Goal: Navigation & Orientation: Find specific page/section

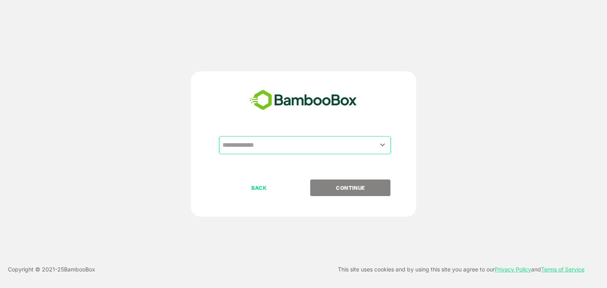
click at [325, 152] on input "text" at bounding box center [304, 145] width 169 height 15
click at [325, 143] on input "text" at bounding box center [304, 145] width 169 height 15
click at [378, 155] on div "​" at bounding box center [303, 157] width 197 height 43
click at [379, 146] on icon "Open" at bounding box center [382, 144] width 9 height 9
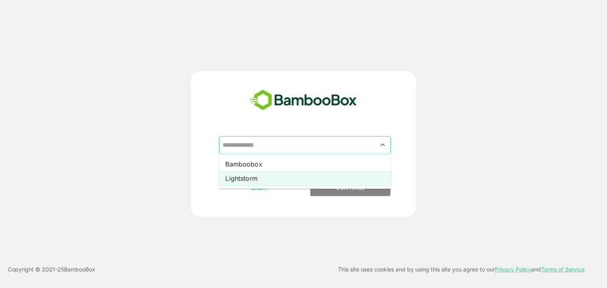
click at [344, 181] on li "Lightstorm" at bounding box center [305, 178] width 172 height 14
type input "**********"
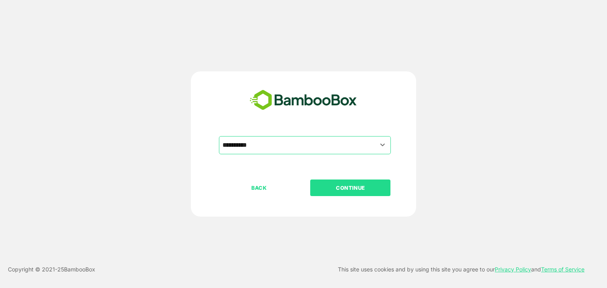
click at [357, 184] on p "CONTINUE" at bounding box center [350, 188] width 79 height 9
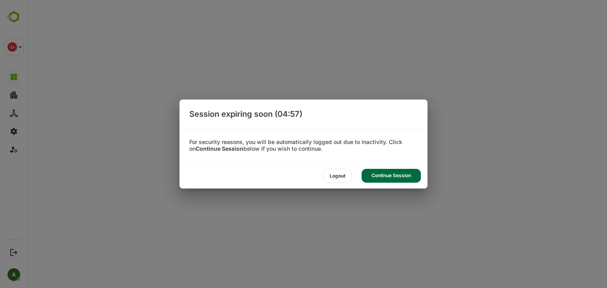
click at [383, 174] on div "Continue Session" at bounding box center [390, 176] width 59 height 14
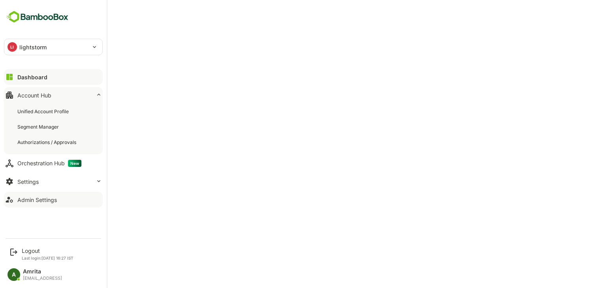
click at [42, 207] on button "Admin Settings" at bounding box center [53, 200] width 99 height 16
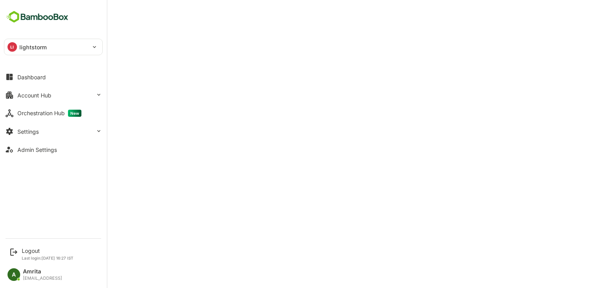
click at [24, 46] on p "lightstorm" at bounding box center [32, 47] width 27 height 8
click at [23, 92] on div at bounding box center [303, 144] width 607 height 288
click at [19, 76] on div "Dashboard" at bounding box center [31, 77] width 28 height 7
click at [36, 147] on div "Admin Settings" at bounding box center [36, 150] width 39 height 7
click at [17, 258] on div "Logout Last login: [DATE] 16:27 IST" at bounding box center [54, 254] width 98 height 21
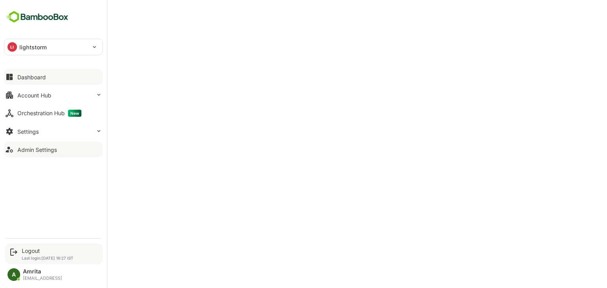
click at [32, 256] on p "Last login: [DATE] 16:27 IST" at bounding box center [48, 258] width 52 height 5
click at [11, 250] on icon at bounding box center [13, 252] width 7 height 7
click at [40, 256] on p "Last login: [DATE] 16:27 IST" at bounding box center [48, 258] width 52 height 5
click at [37, 248] on div "Logout" at bounding box center [48, 251] width 52 height 7
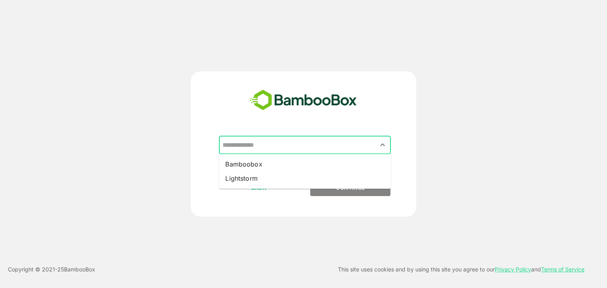
click at [269, 142] on input "text" at bounding box center [304, 145] width 169 height 15
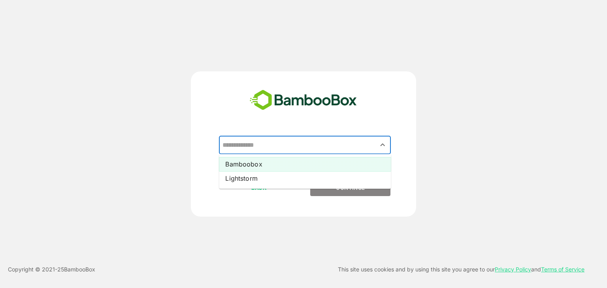
click at [269, 165] on li "Bamboobox" at bounding box center [305, 164] width 172 height 14
type input "*********"
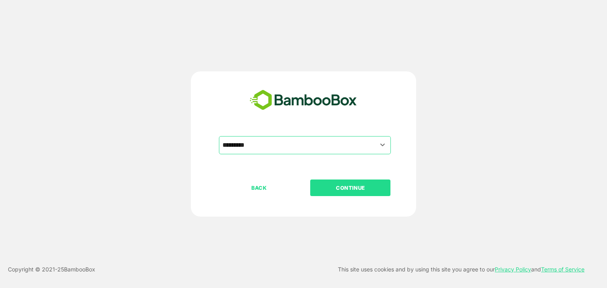
click at [324, 184] on p "CONTINUE" at bounding box center [350, 188] width 79 height 9
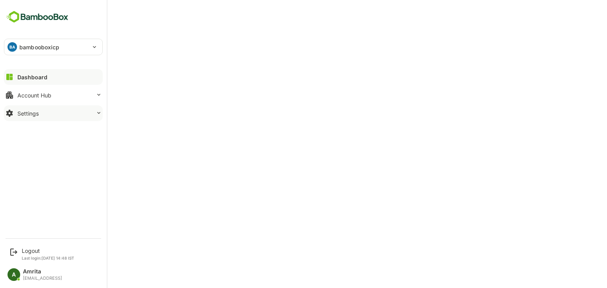
click at [18, 119] on button "Settings" at bounding box center [53, 113] width 99 height 16
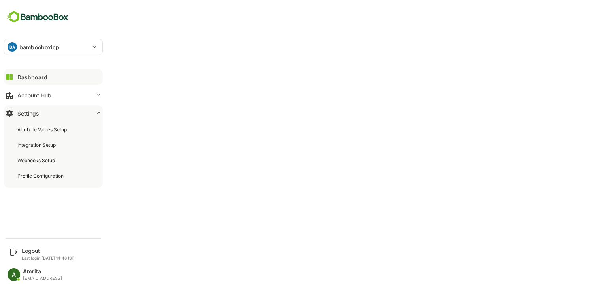
click at [51, 222] on div "**********" at bounding box center [53, 117] width 107 height 234
